Goal: Task Accomplishment & Management: Complete application form

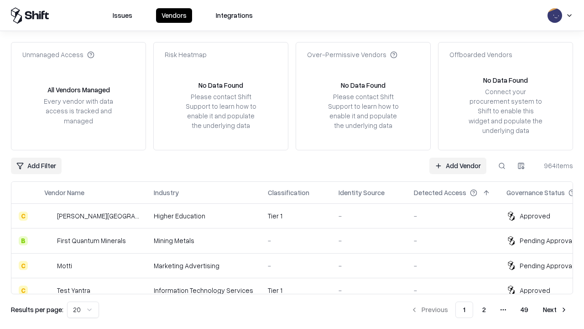
click at [458, 165] on link "Add Vendor" at bounding box center [457, 165] width 57 height 16
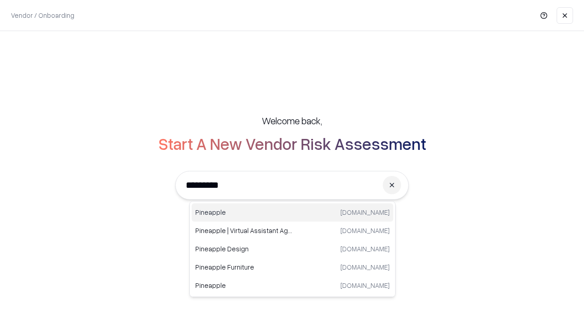
click at [293, 212] on div "Pineapple [DOMAIN_NAME]" at bounding box center [293, 212] width 202 height 18
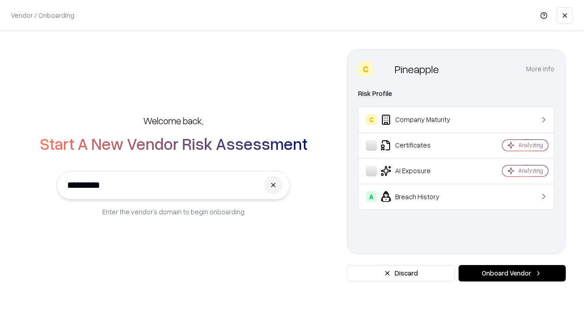
type input "*********"
click at [512, 273] on button "Onboard Vendor" at bounding box center [512, 273] width 107 height 16
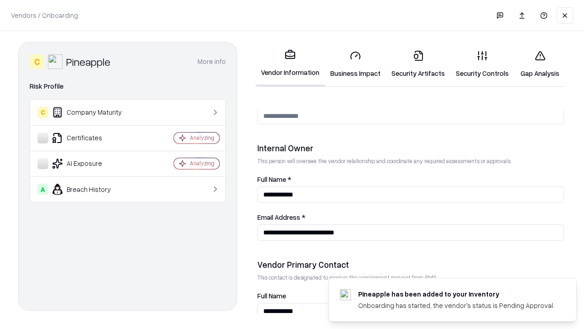
scroll to position [473, 0]
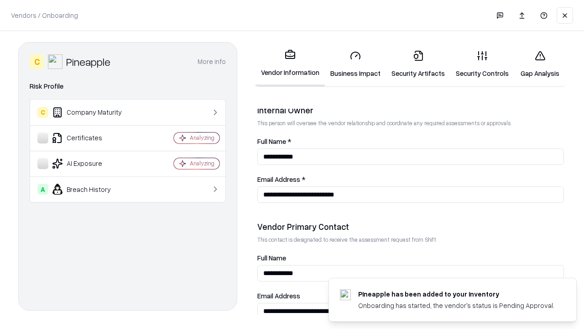
click at [418, 64] on link "Security Artifacts" at bounding box center [418, 64] width 64 height 42
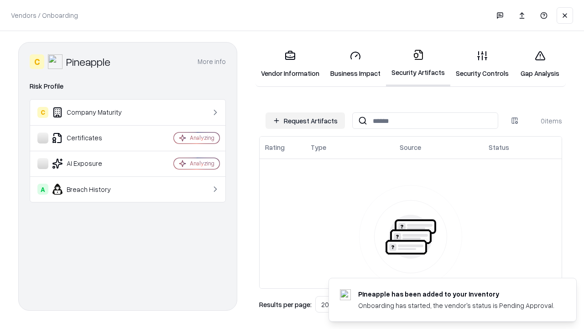
click at [305, 120] on button "Request Artifacts" at bounding box center [305, 120] width 79 height 16
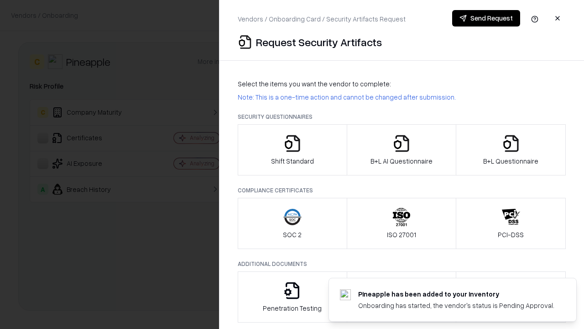
click at [511, 150] on icon "button" at bounding box center [511, 143] width 18 height 18
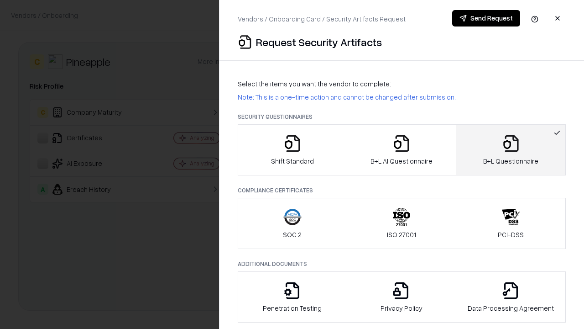
click at [401, 150] on icon "button" at bounding box center [401, 143] width 18 height 18
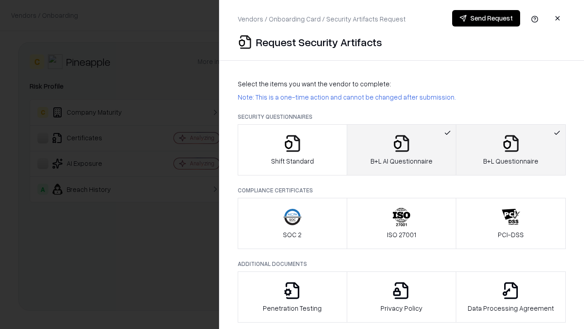
click at [486, 18] on button "Send Request" at bounding box center [486, 18] width 68 height 16
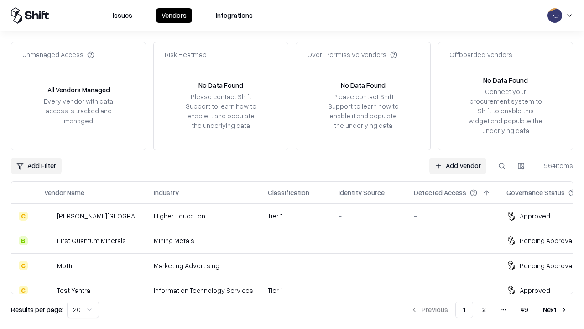
click at [458, 165] on link "Add Vendor" at bounding box center [457, 165] width 57 height 16
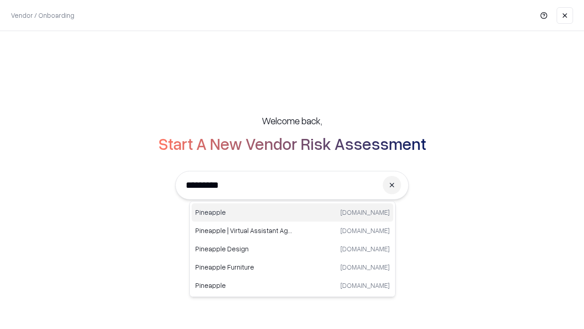
click at [293, 212] on div "Pineapple [DOMAIN_NAME]" at bounding box center [293, 212] width 202 height 18
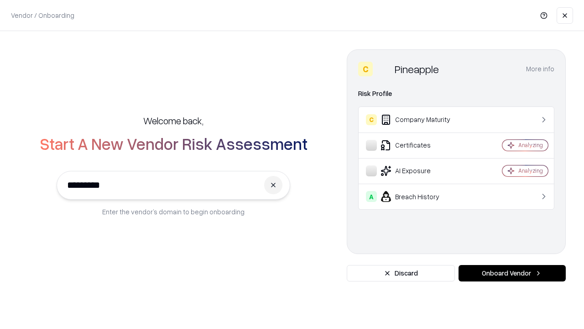
type input "*********"
click at [512, 273] on button "Onboard Vendor" at bounding box center [512, 273] width 107 height 16
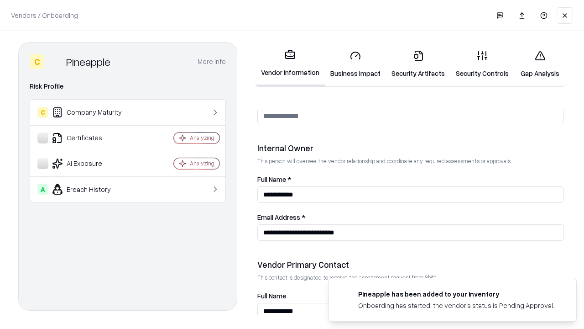
scroll to position [473, 0]
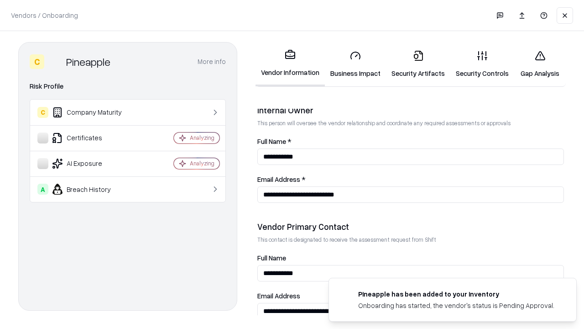
click at [540, 64] on link "Gap Analysis" at bounding box center [540, 64] width 52 height 42
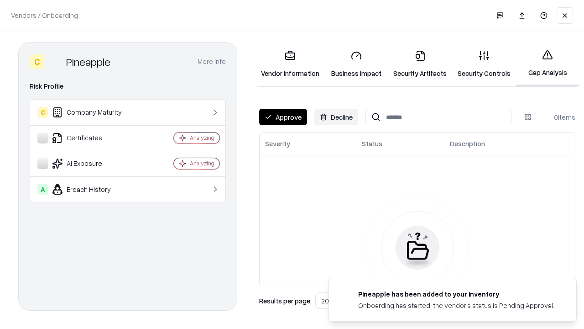
click at [283, 117] on button "Approve" at bounding box center [283, 117] width 48 height 16
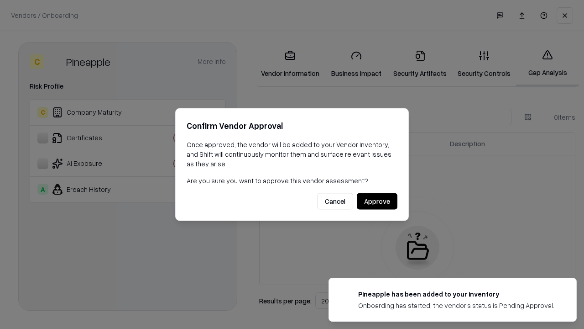
click at [377, 201] on button "Approve" at bounding box center [377, 201] width 41 height 16
